Goal: Information Seeking & Learning: Learn about a topic

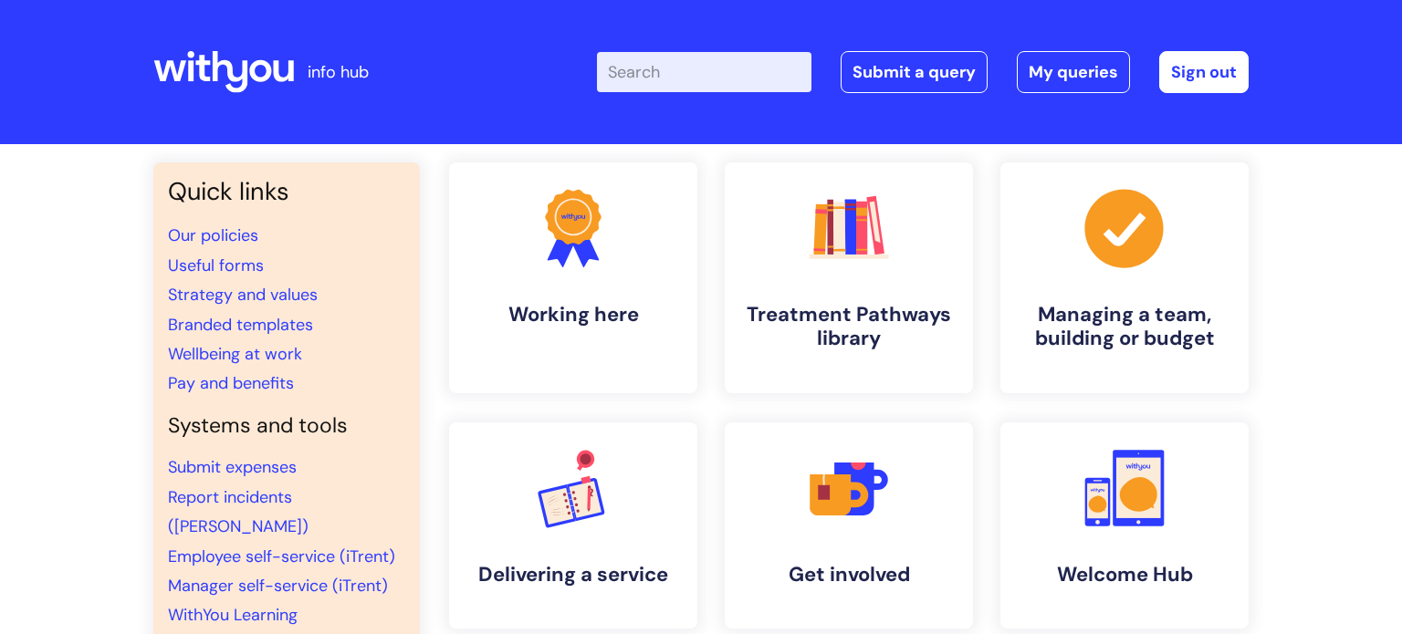
click at [624, 63] on input "Enter your search term here..." at bounding box center [704, 72] width 215 height 40
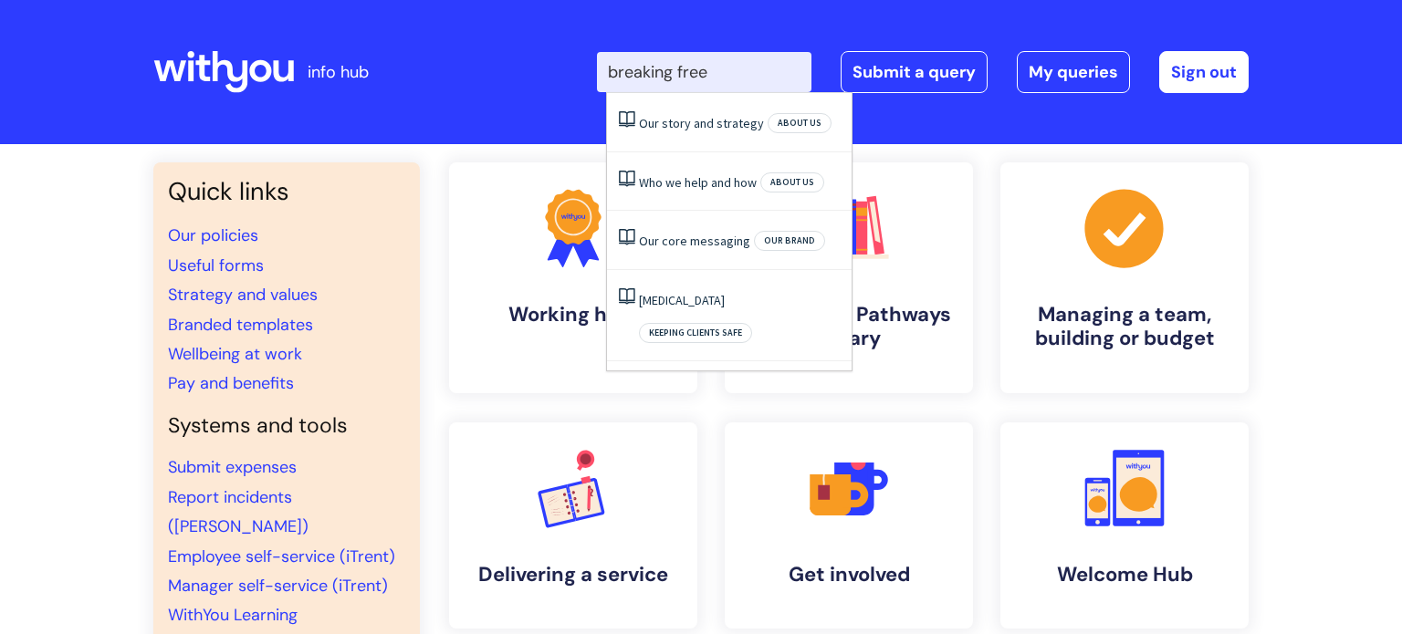
type input "breaking free"
click button "Search" at bounding box center [0, 0] width 0 height 0
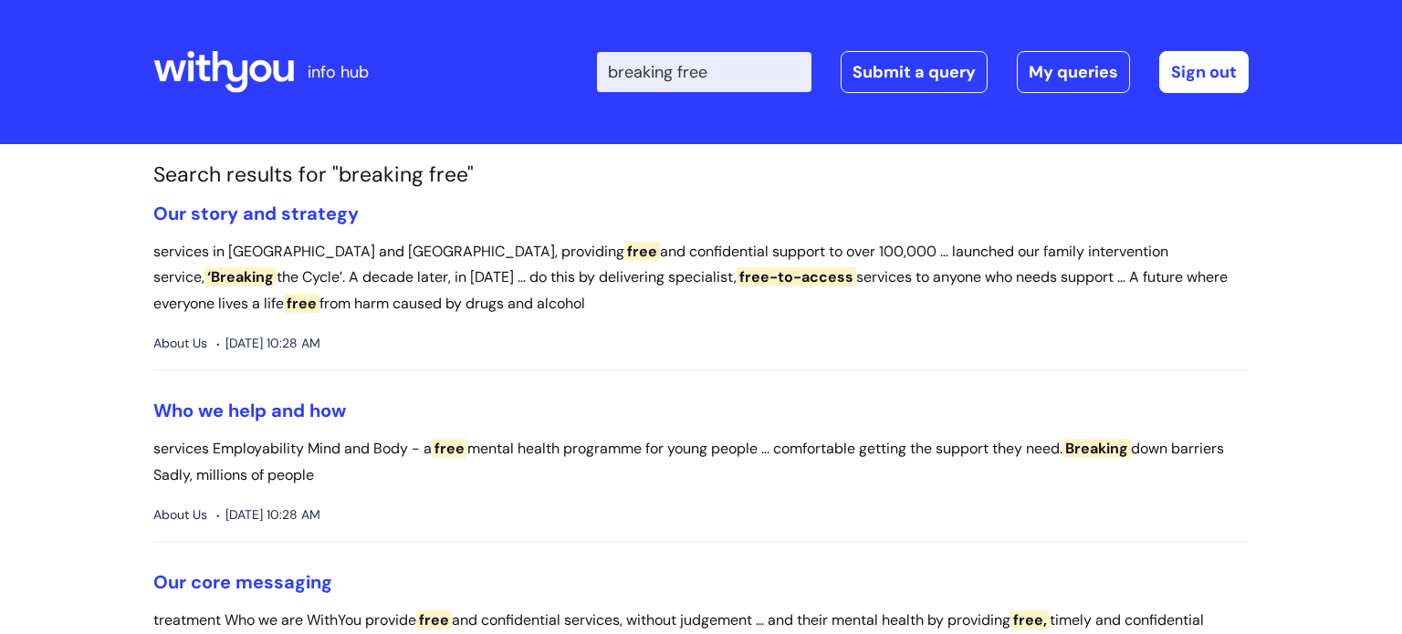
drag, startPoint x: 748, startPoint y: 65, endPoint x: 592, endPoint y: 73, distance: 155.4
click at [592, 73] on div "Enter your search term here... breaking free Search Submit a query My queries W…" at bounding box center [836, 72] width 823 height 108
click at [1186, 72] on link "Sign out" at bounding box center [1203, 72] width 89 height 42
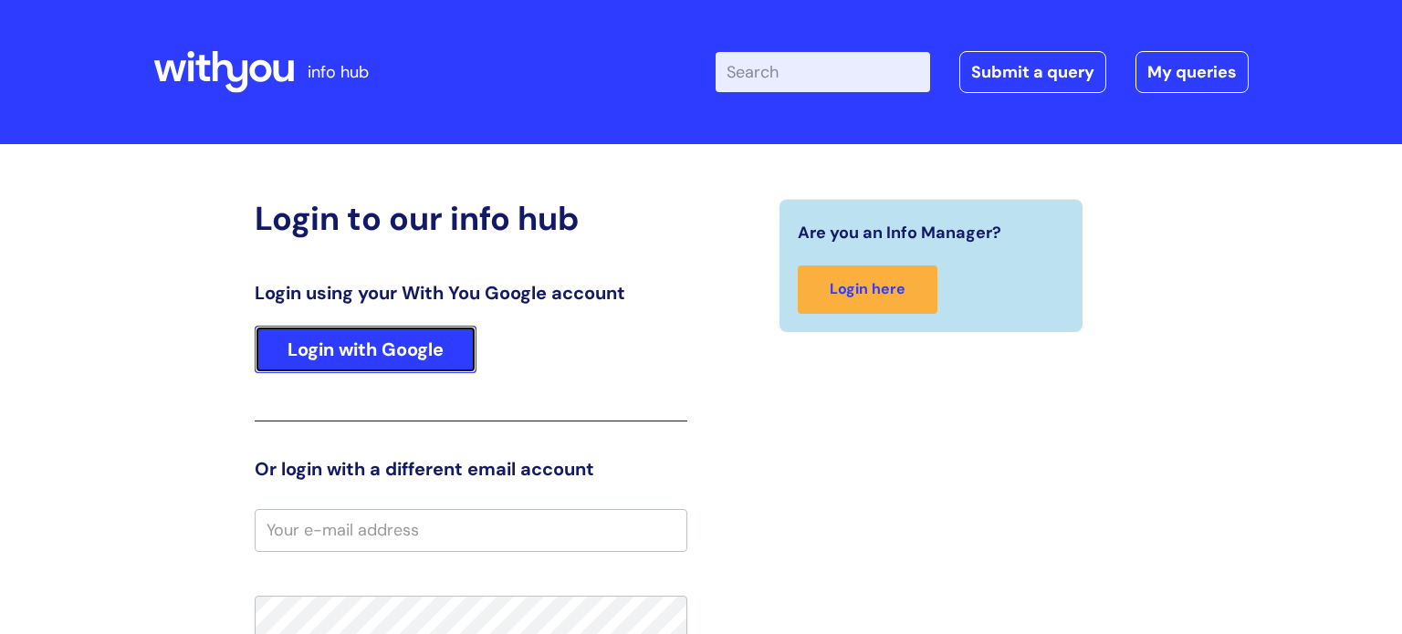
click at [431, 358] on link "Login with Google" at bounding box center [366, 349] width 222 height 47
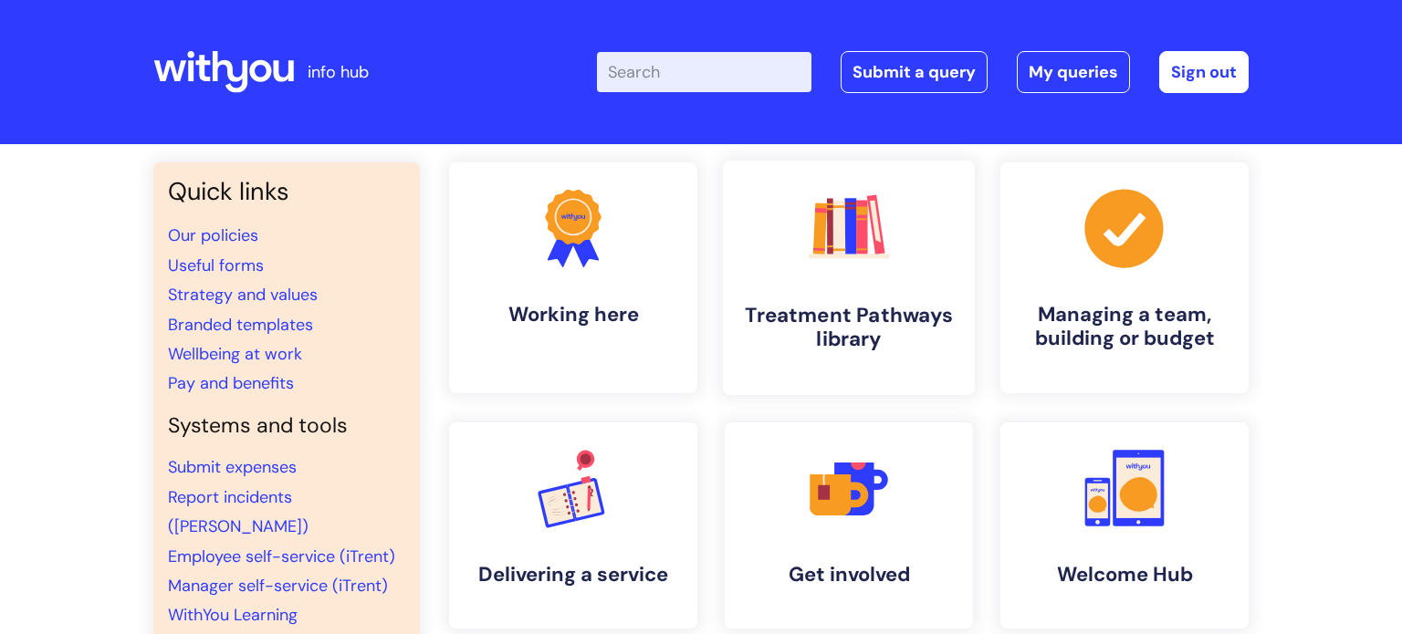
click at [815, 298] on link ".cls-1{fill:#f89b22;}.cls-1,.cls-2,.cls-3,.cls-4,.cls-5,.cls-6,.cls-7{stroke-wi…" at bounding box center [849, 278] width 252 height 235
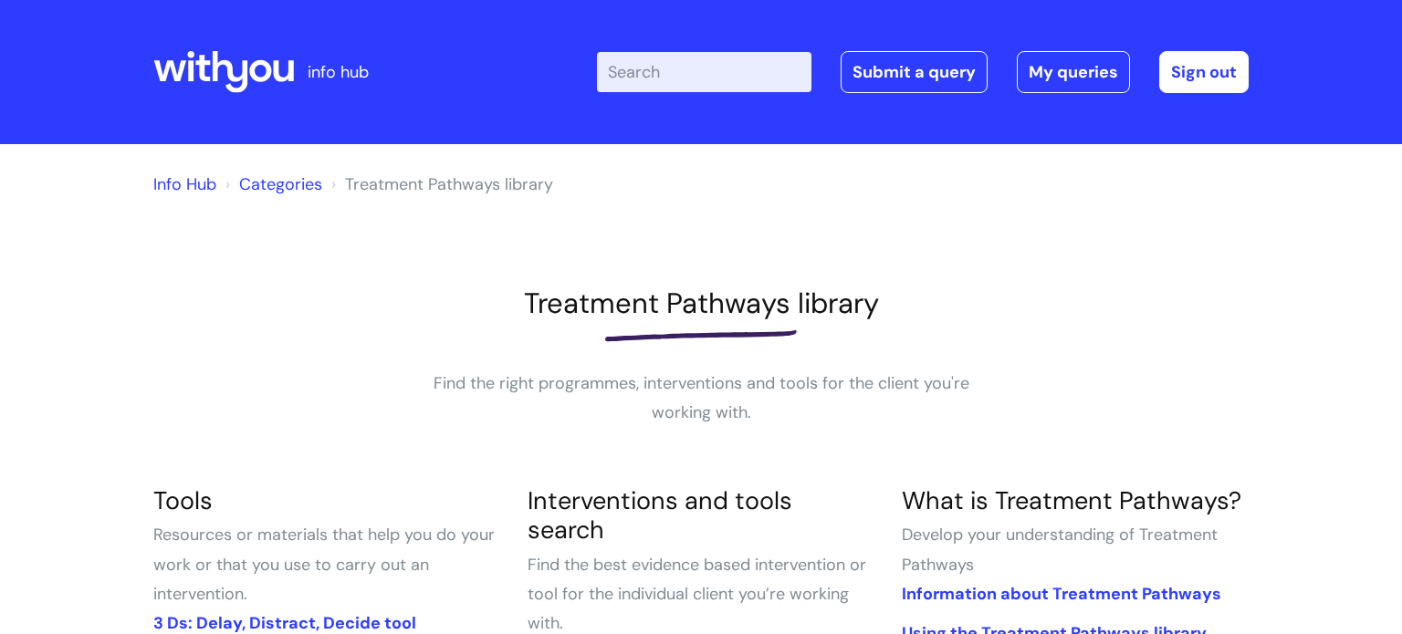
click at [634, 68] on input "Enter your search term here..." at bounding box center [704, 72] width 215 height 40
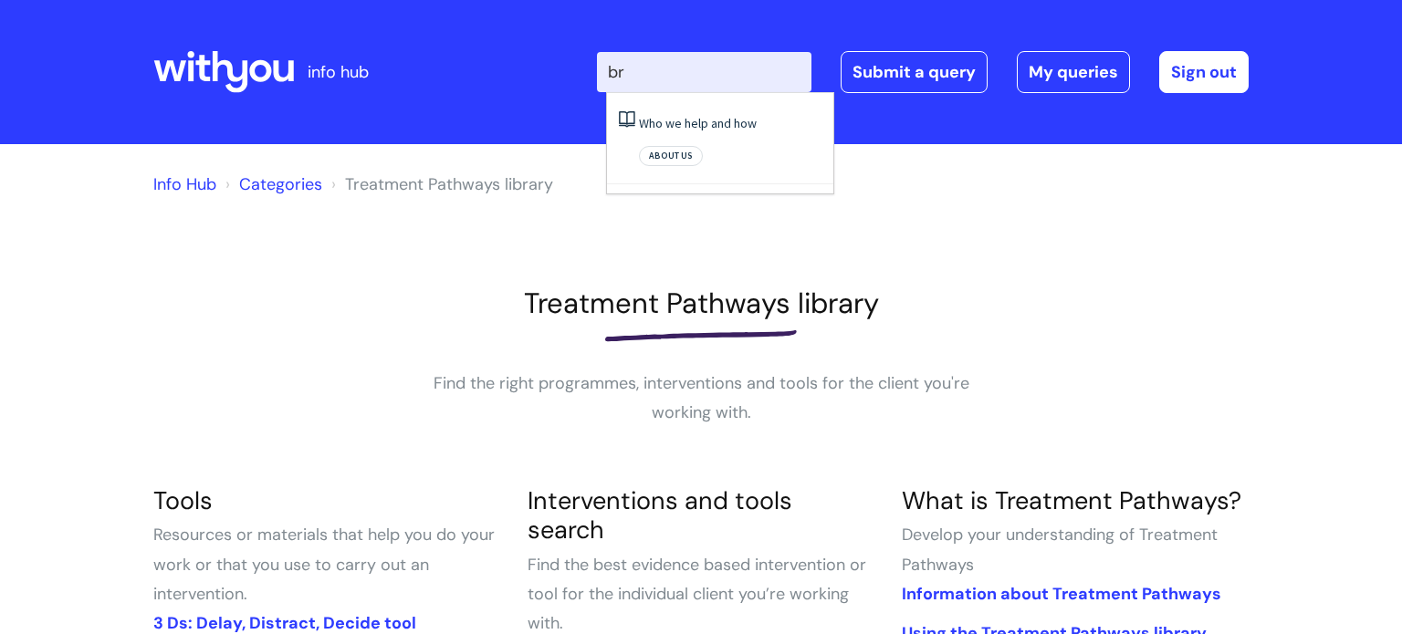
type input "b"
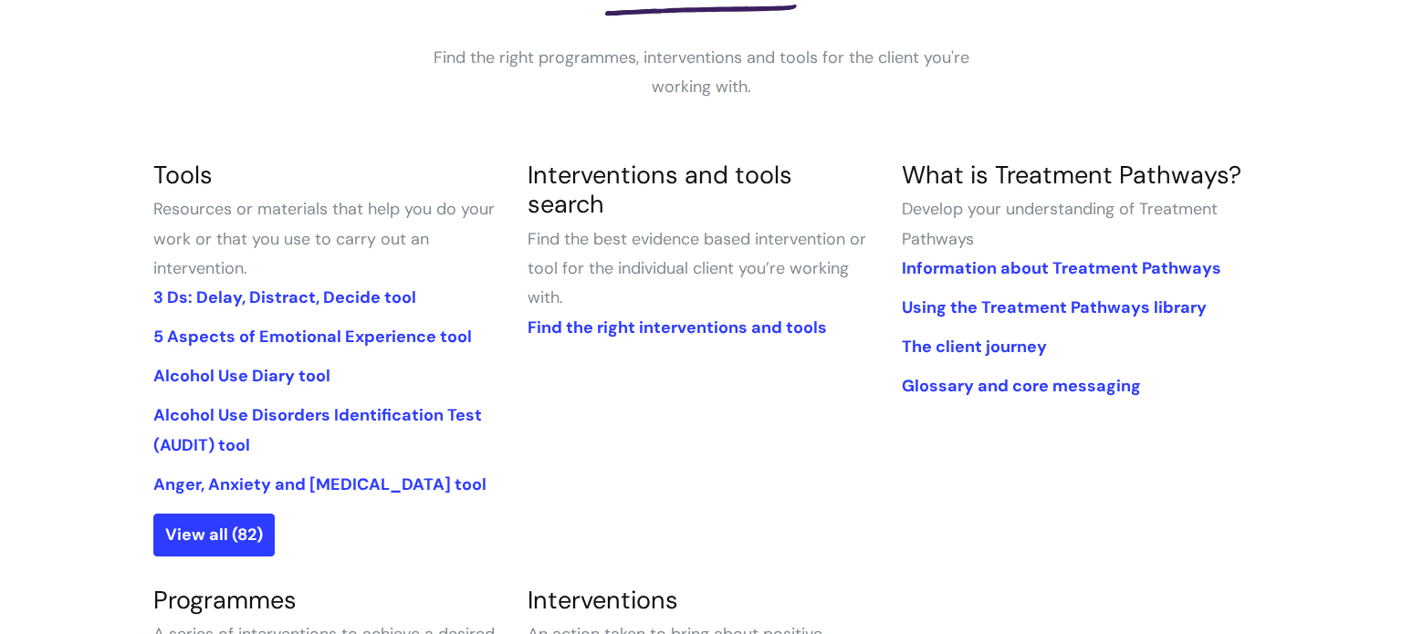
scroll to position [327, 0]
click at [347, 336] on link "5 Aspects of Emotional Experience tool" at bounding box center [312, 336] width 319 height 22
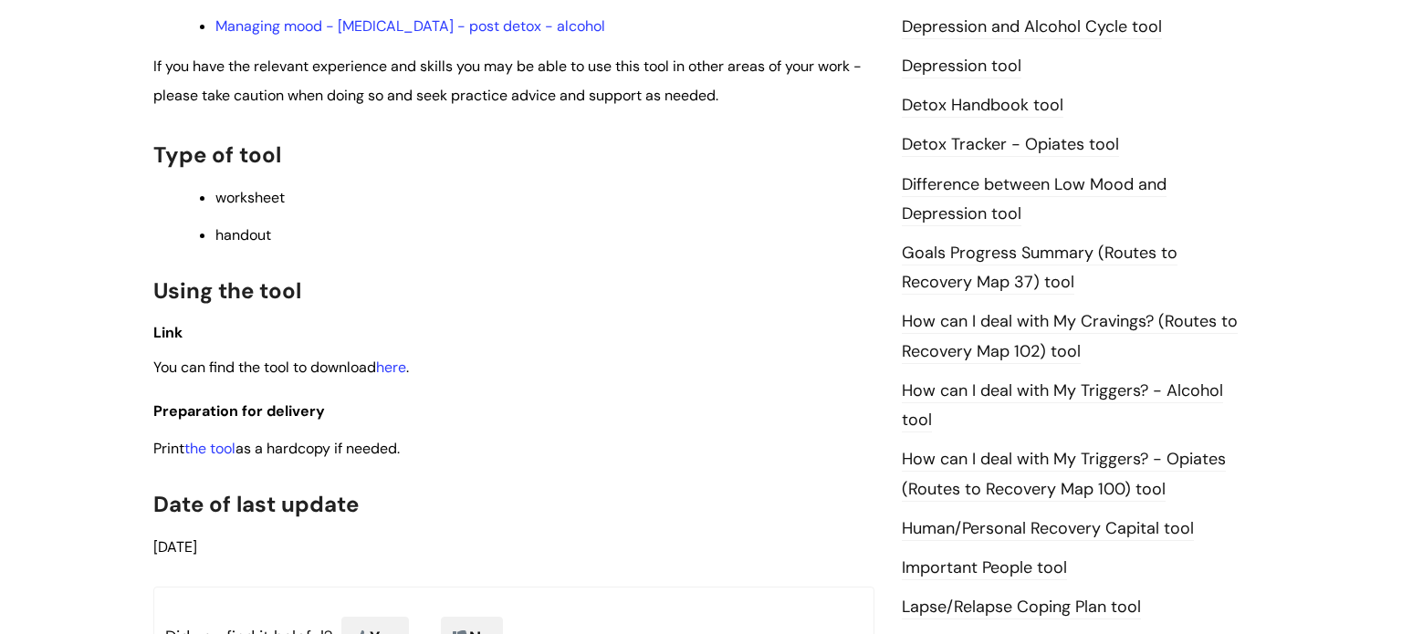
scroll to position [1081, 0]
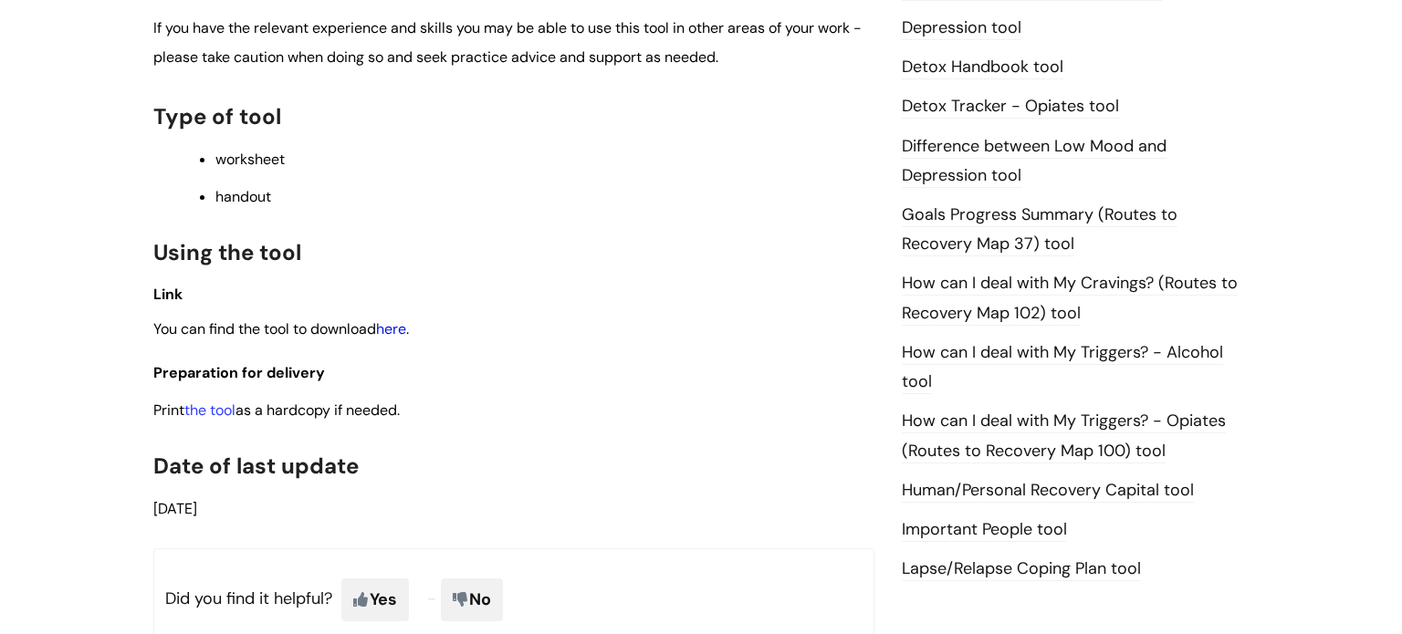
click at [406, 339] on link "here" at bounding box center [391, 329] width 30 height 19
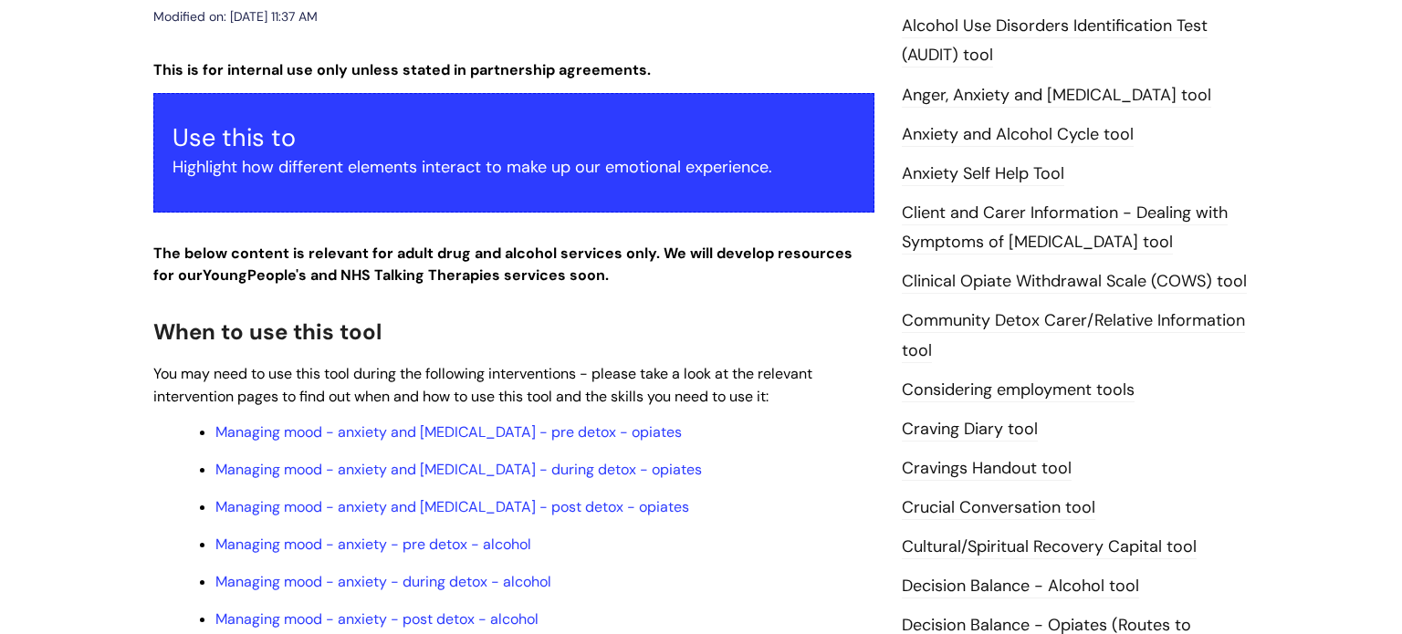
scroll to position [0, 0]
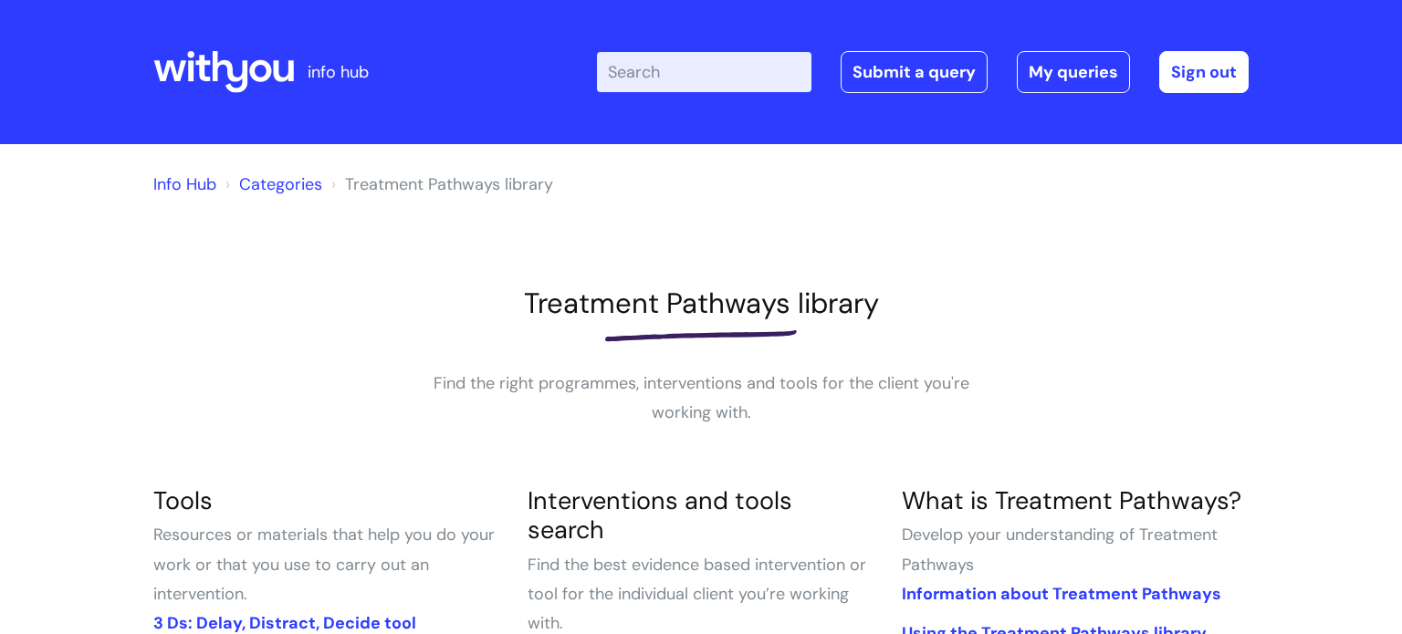
scroll to position [327, 0]
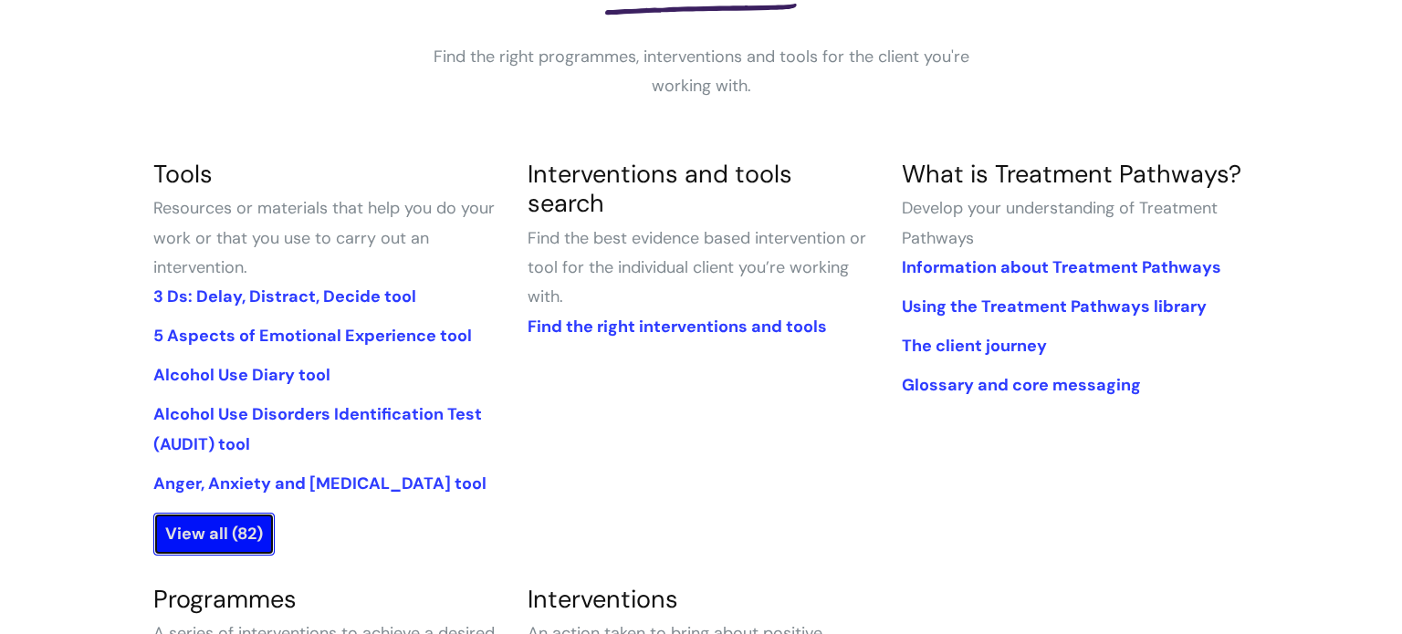
click at [227, 535] on link "View all (82)" at bounding box center [213, 534] width 121 height 42
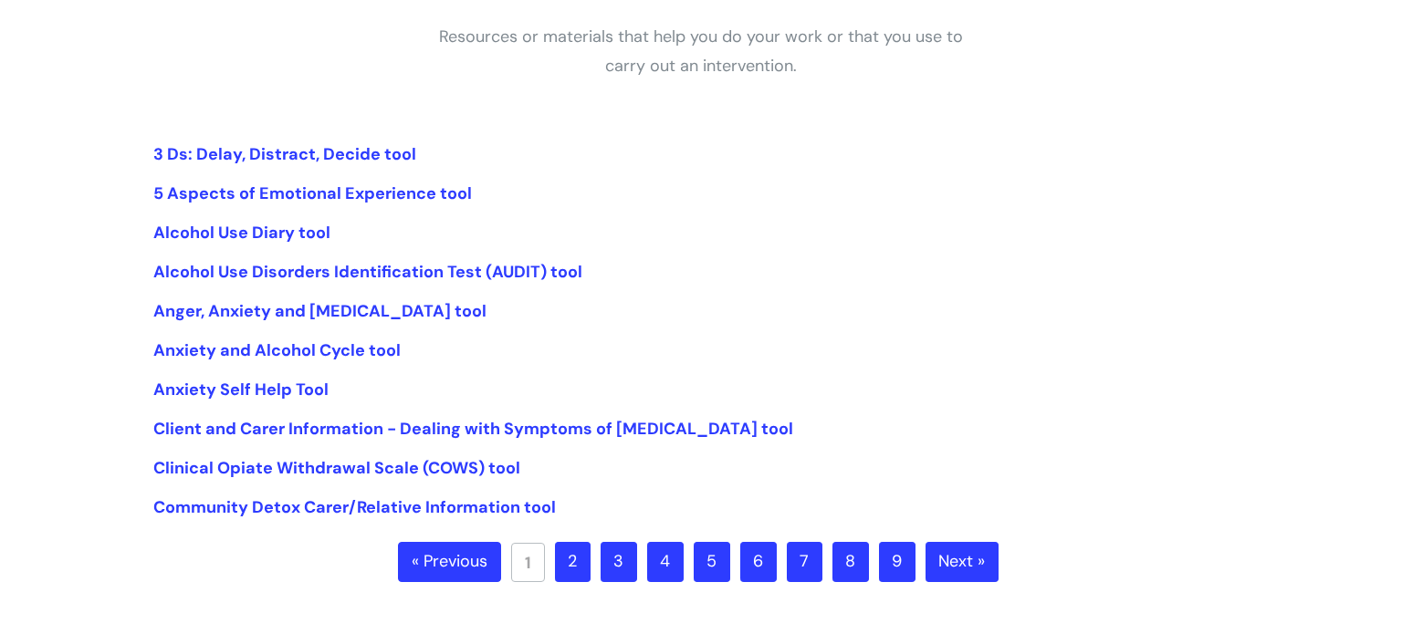
scroll to position [354, 0]
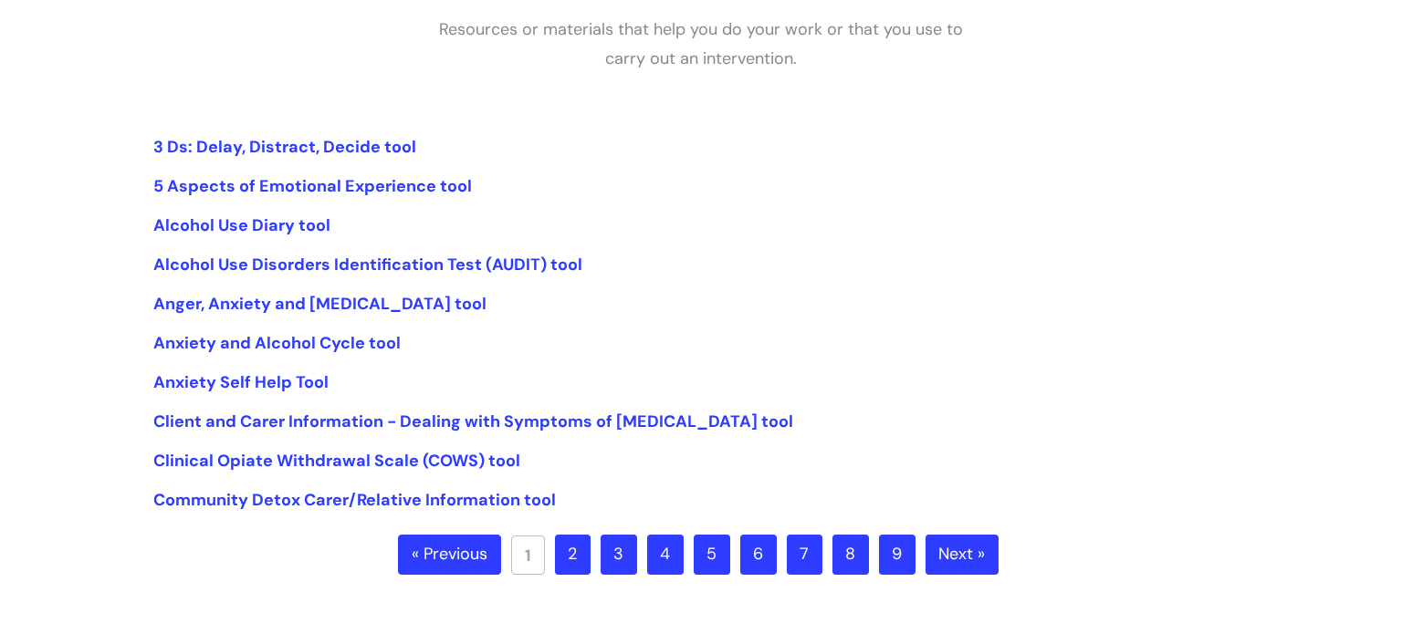
click at [571, 562] on link "2" at bounding box center [573, 555] width 36 height 40
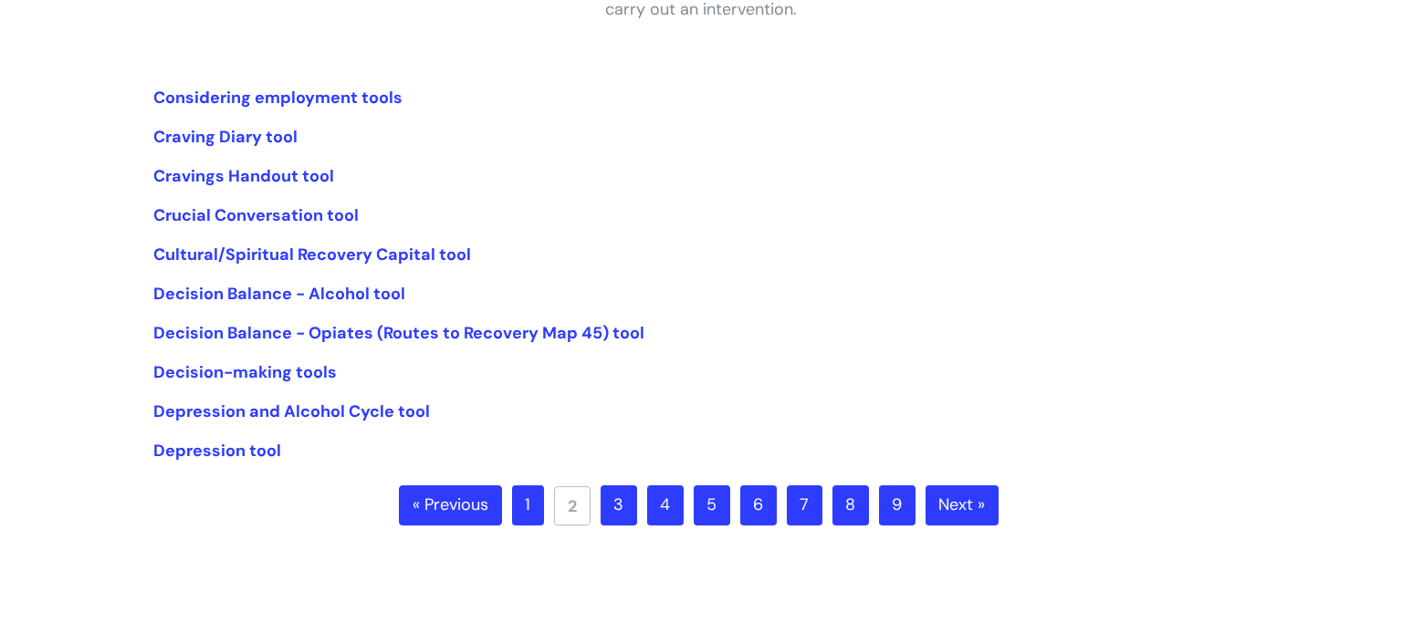
scroll to position [407, 0]
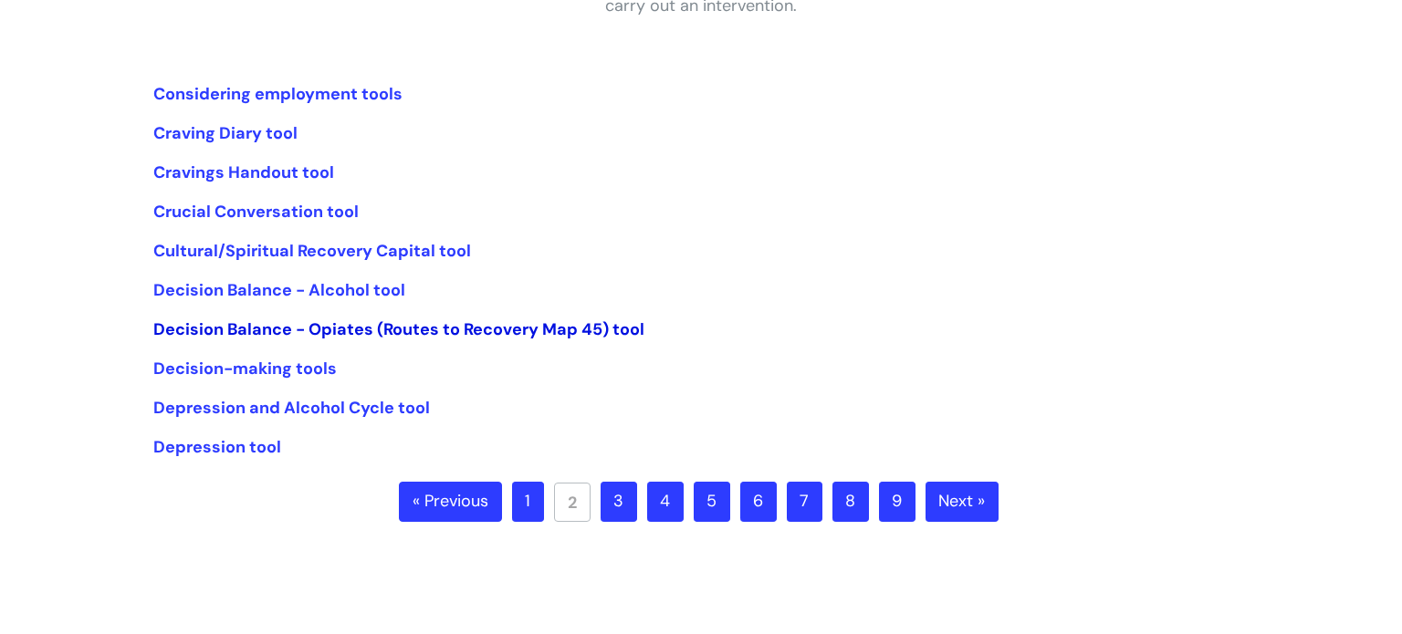
click at [230, 327] on link "Decision Balance - Opiates (Routes to Recovery Map 45) tool" at bounding box center [398, 330] width 491 height 22
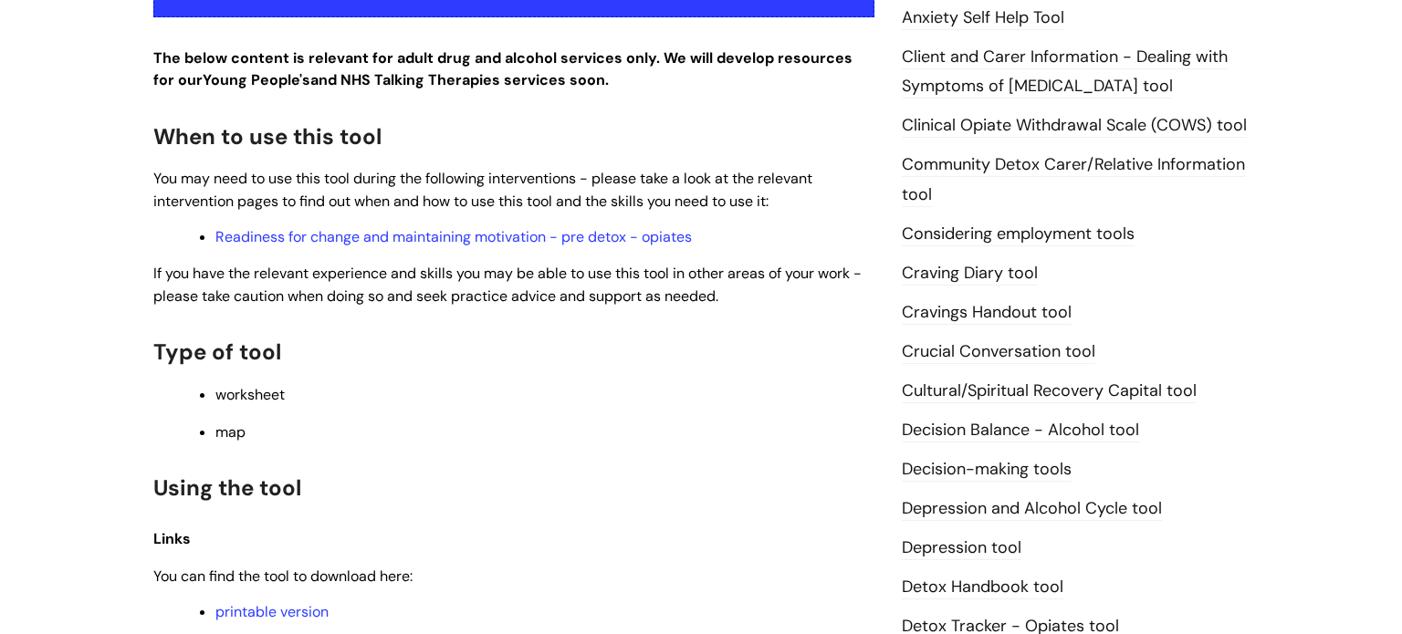
scroll to position [532, 0]
click at [408, 235] on link "Readiness for change and maintaining motivation - pre detox - opiates" at bounding box center [453, 235] width 477 height 19
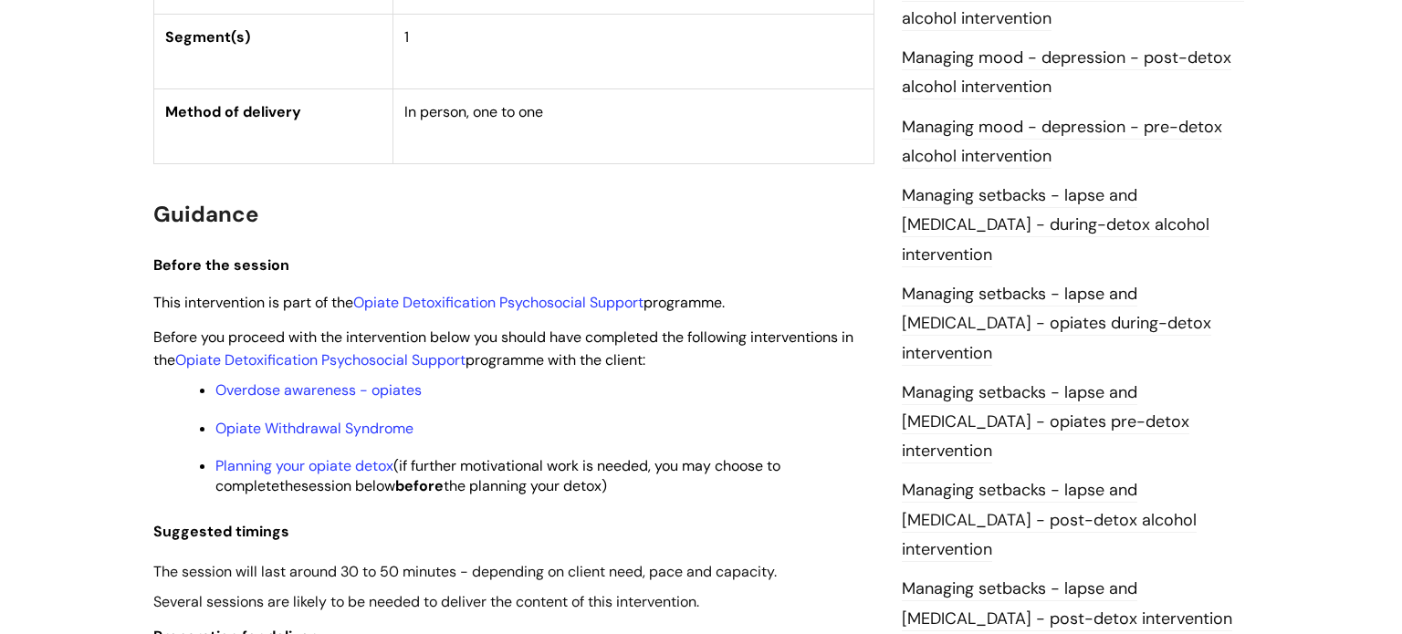
scroll to position [1409, 0]
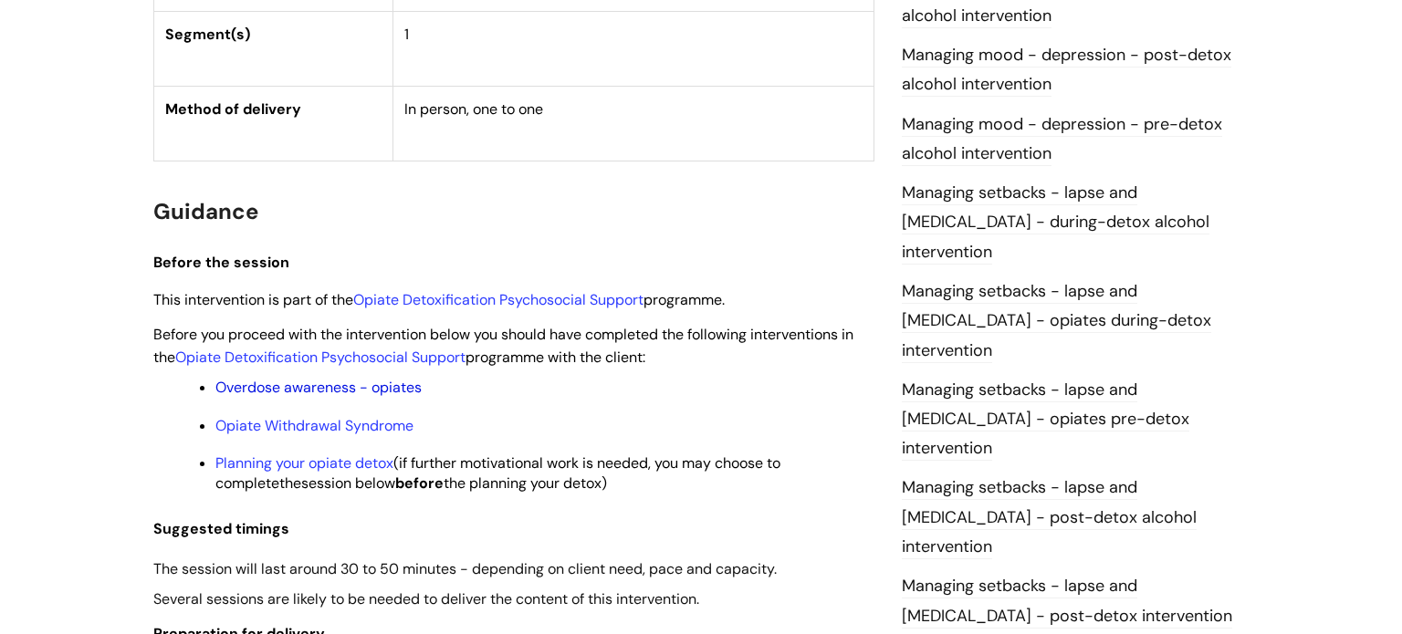
click at [248, 397] on link "Overdose awareness - opiates" at bounding box center [318, 387] width 206 height 19
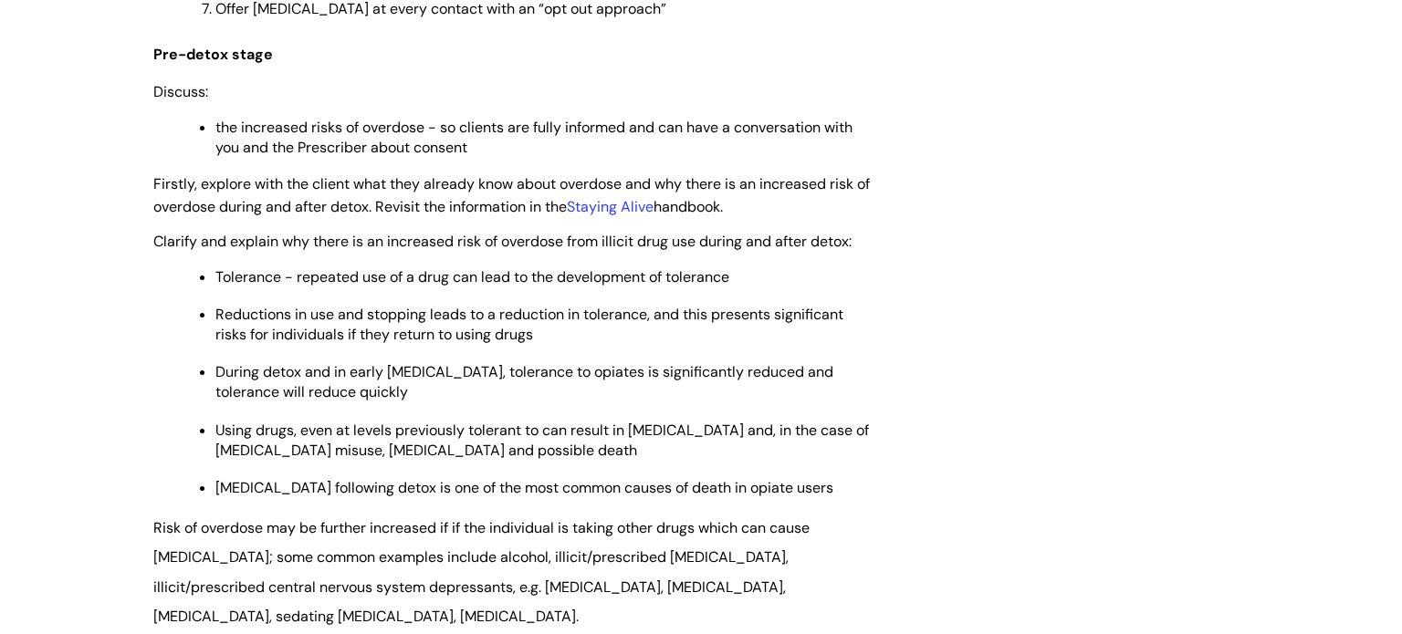
scroll to position [2496, 0]
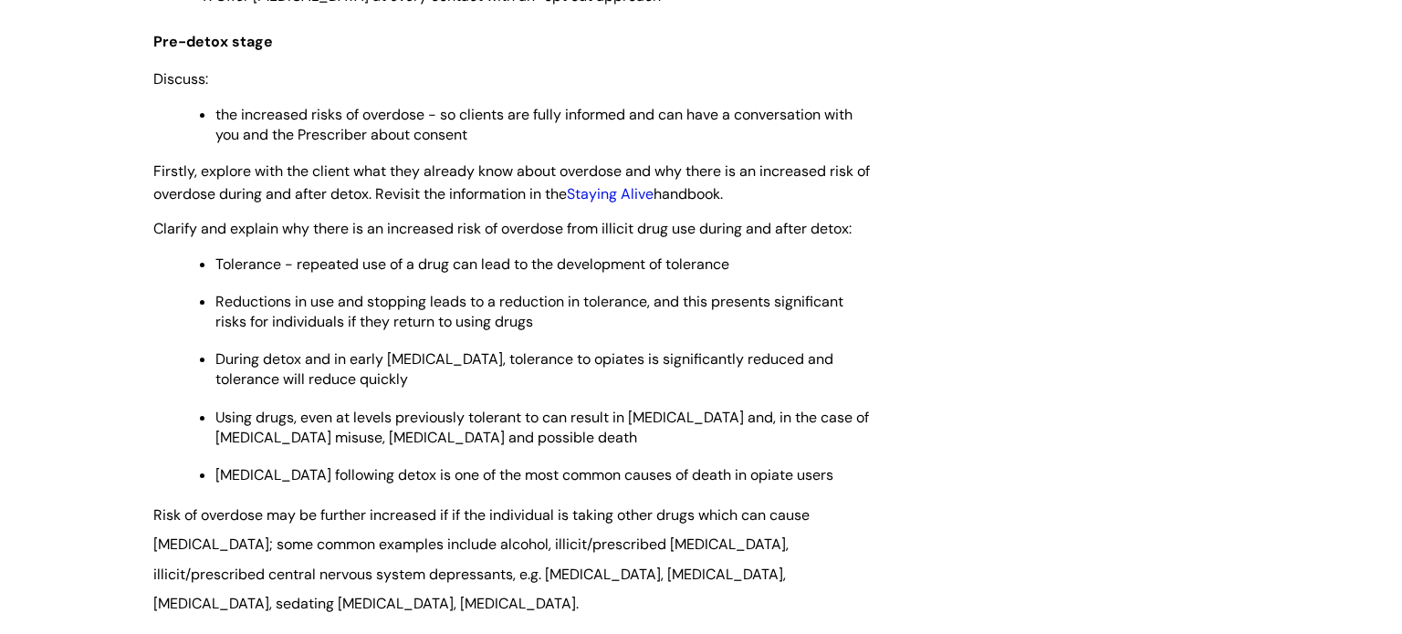
click at [622, 184] on link "Staying Alive" at bounding box center [610, 193] width 87 height 19
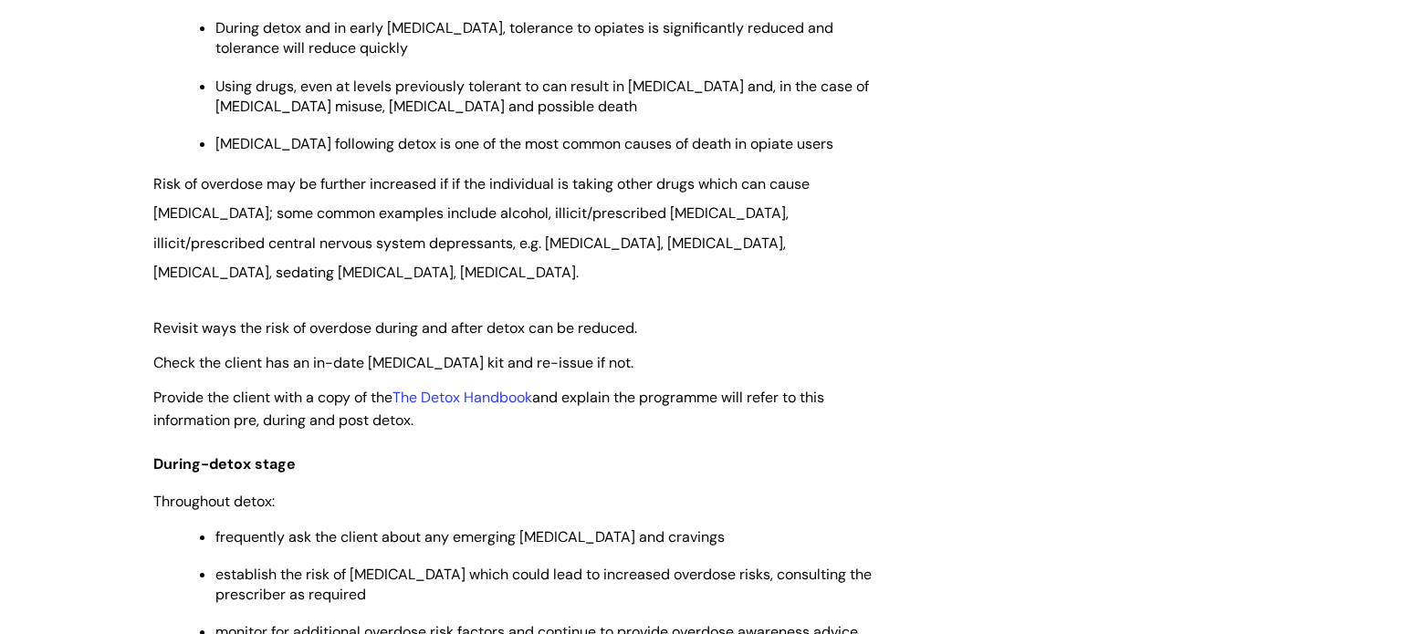
scroll to position [2845, 0]
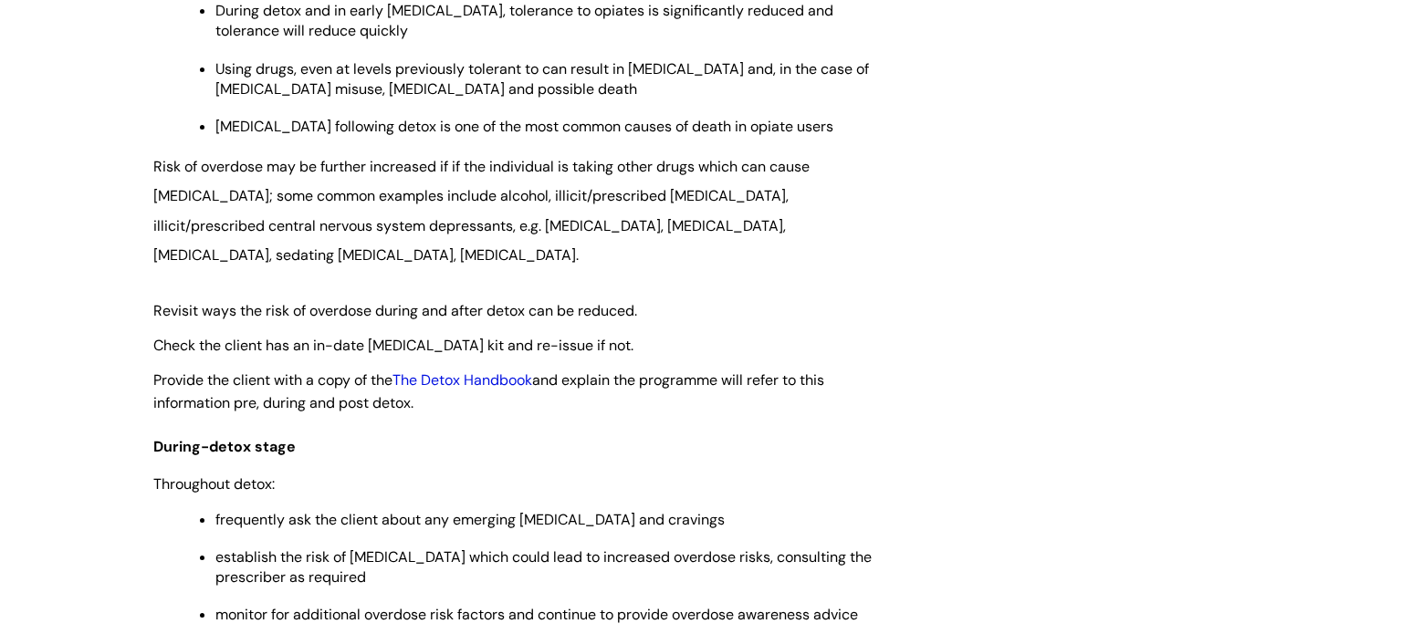
click at [463, 375] on link "The Detox Handbook" at bounding box center [463, 380] width 140 height 19
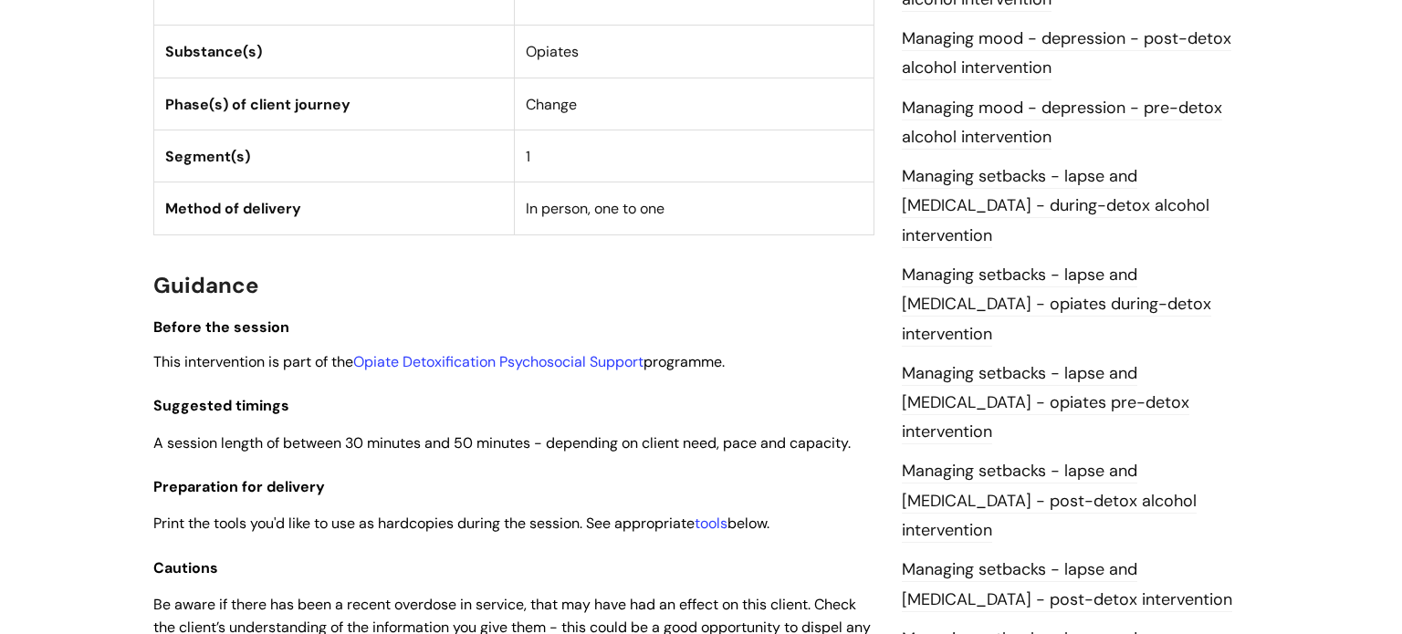
scroll to position [1420, 0]
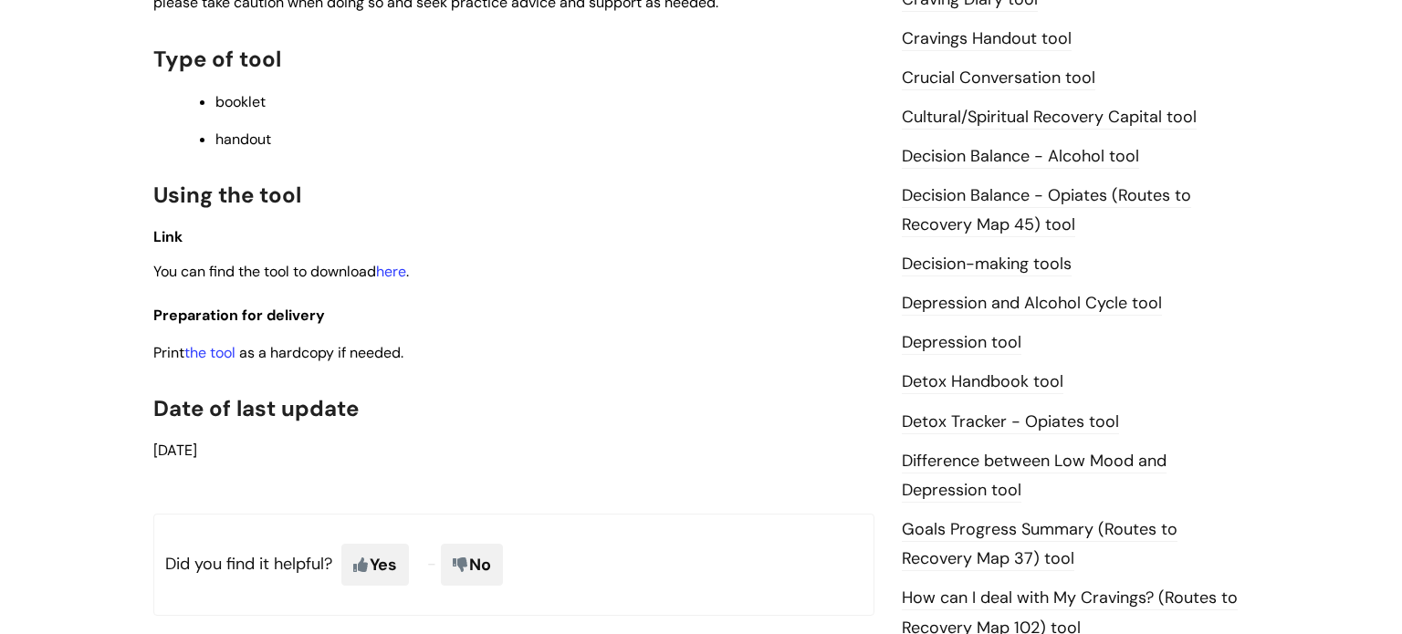
scroll to position [811, 0]
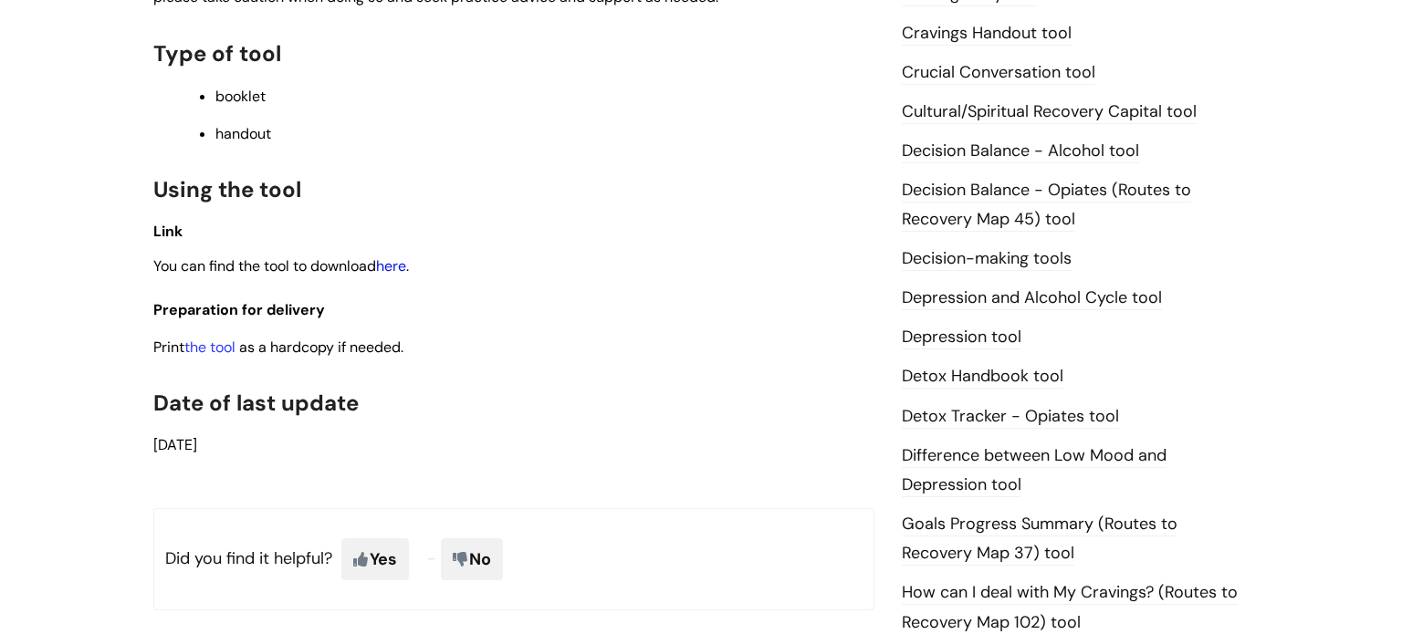
click at [399, 268] on link "here" at bounding box center [391, 266] width 30 height 19
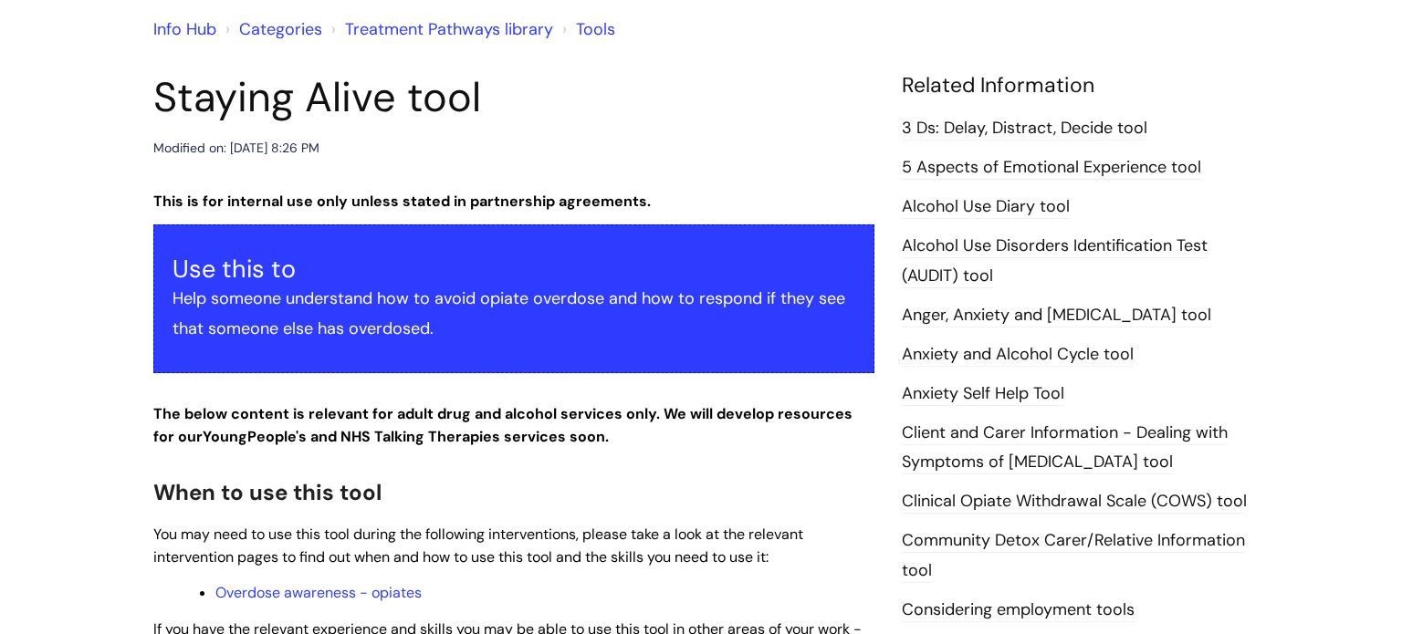
scroll to position [0, 0]
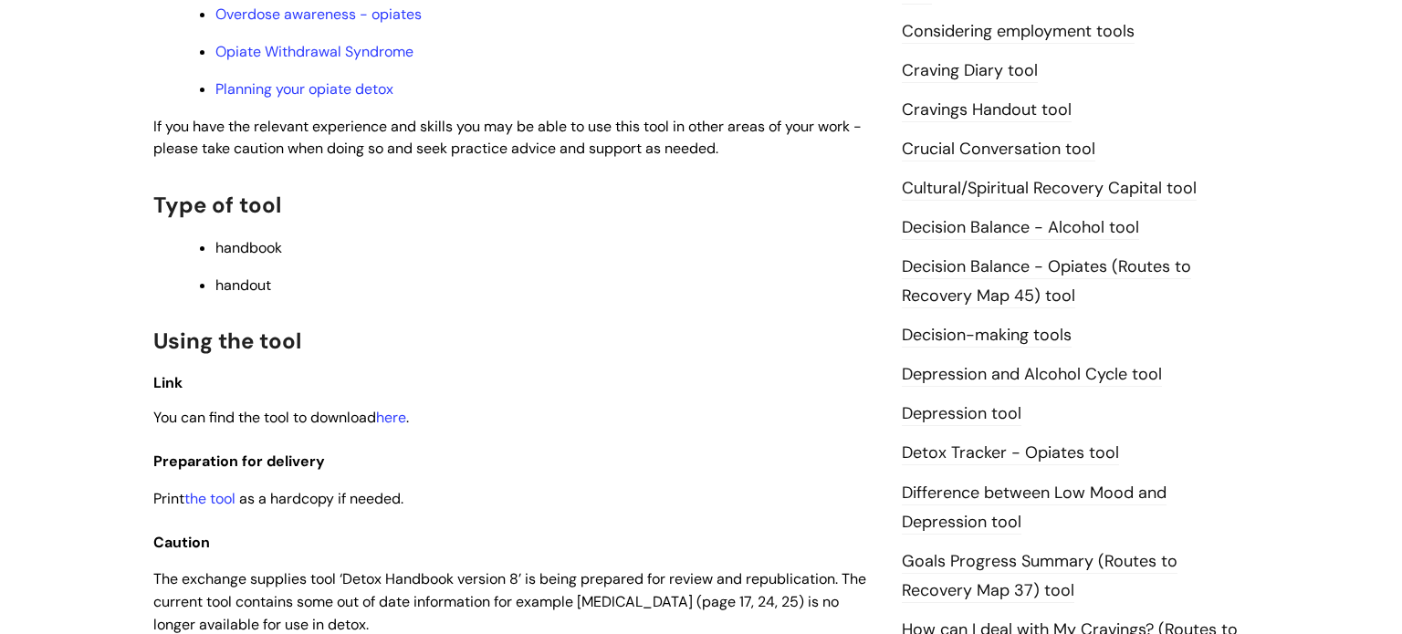
scroll to position [738, 0]
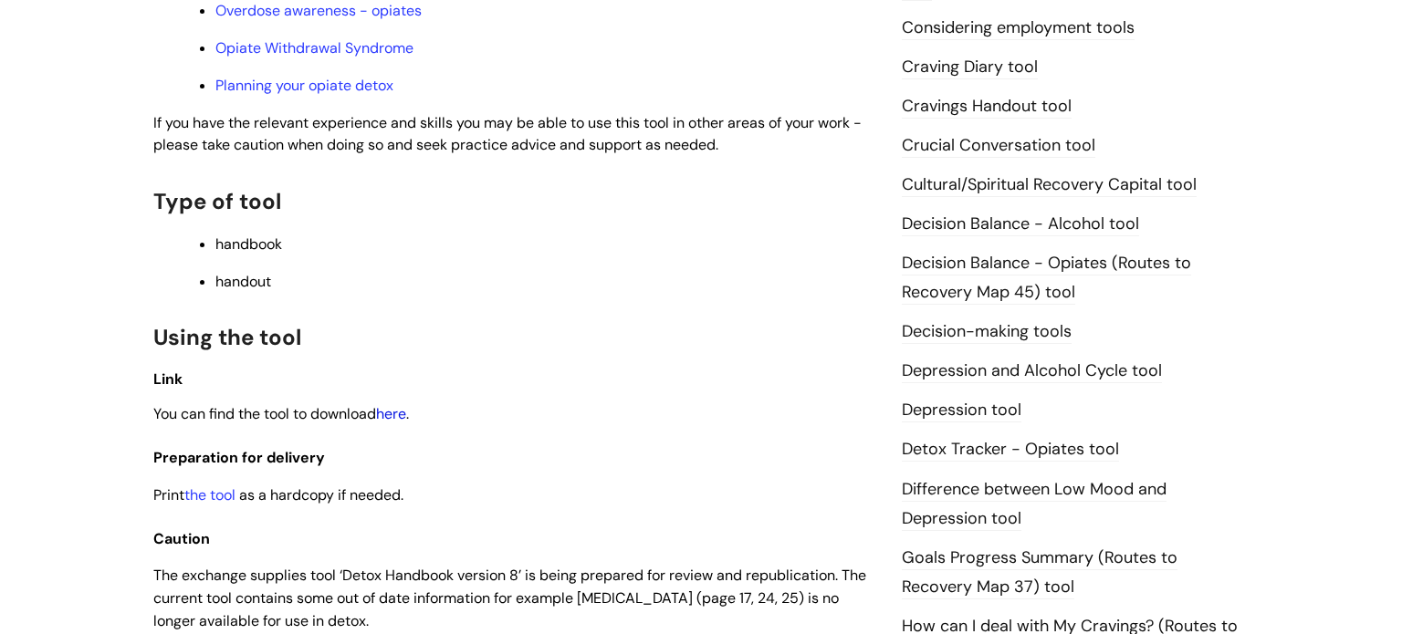
click at [404, 423] on link "here" at bounding box center [391, 413] width 30 height 19
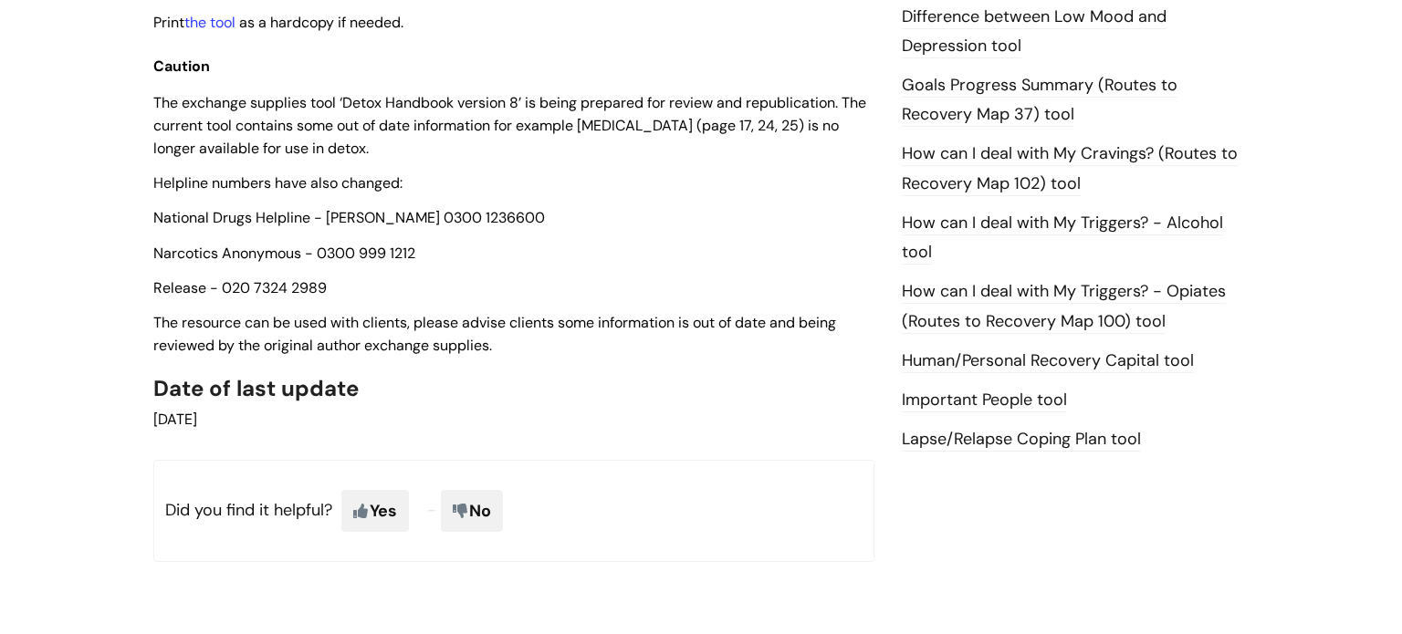
scroll to position [1216, 0]
